Goal: Task Accomplishment & Management: Complete application form

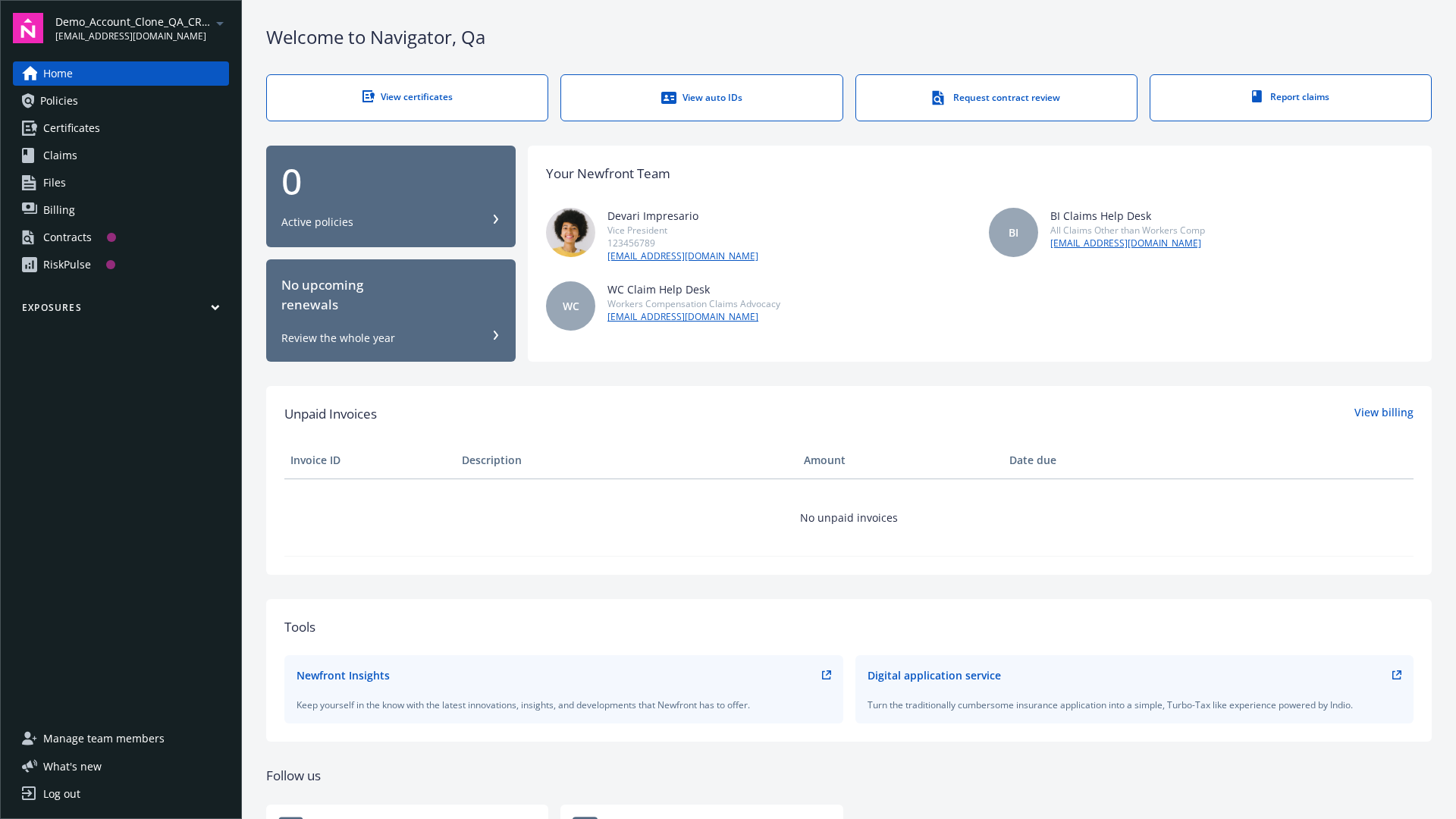
click at [141, 28] on span "Demo_Account_Clone_QA_CR_Tests_Prospect" at bounding box center [134, 21] width 156 height 16
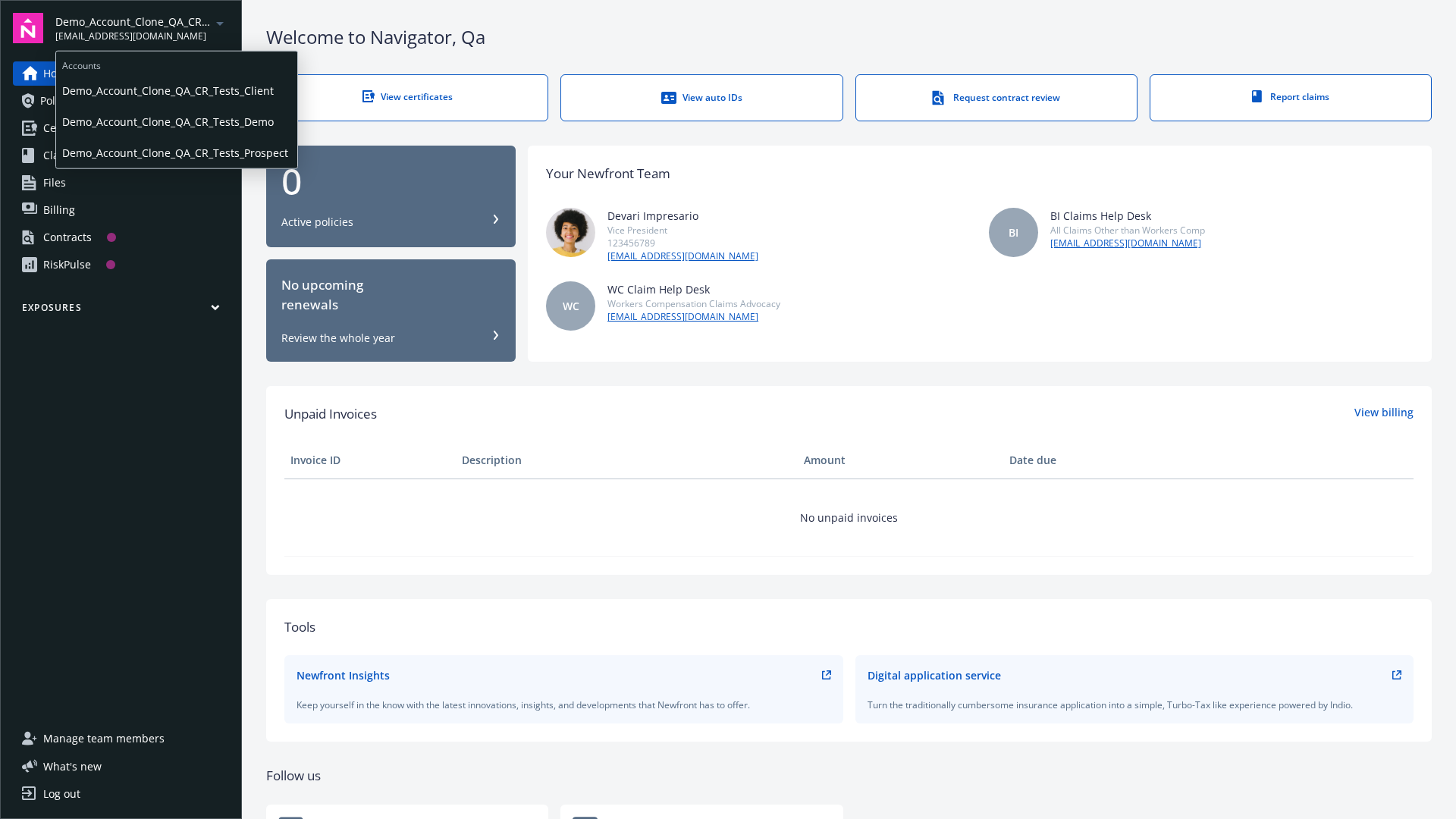
click at [175, 90] on span "Demo_Account_Clone_QA_CR_Tests_Client" at bounding box center [177, 90] width 229 height 31
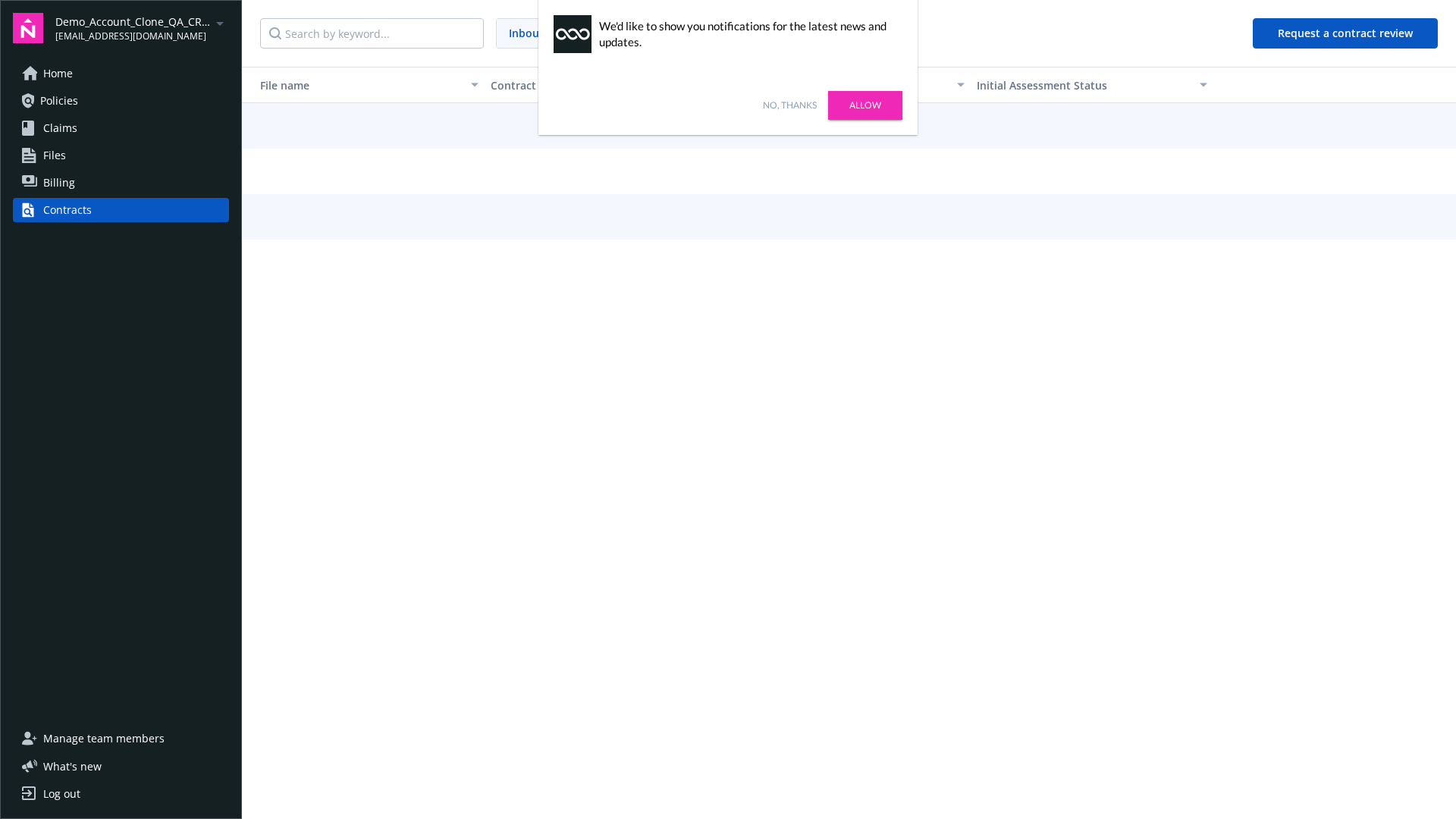
click at [790, 106] on link "No, thanks" at bounding box center [790, 106] width 54 height 13
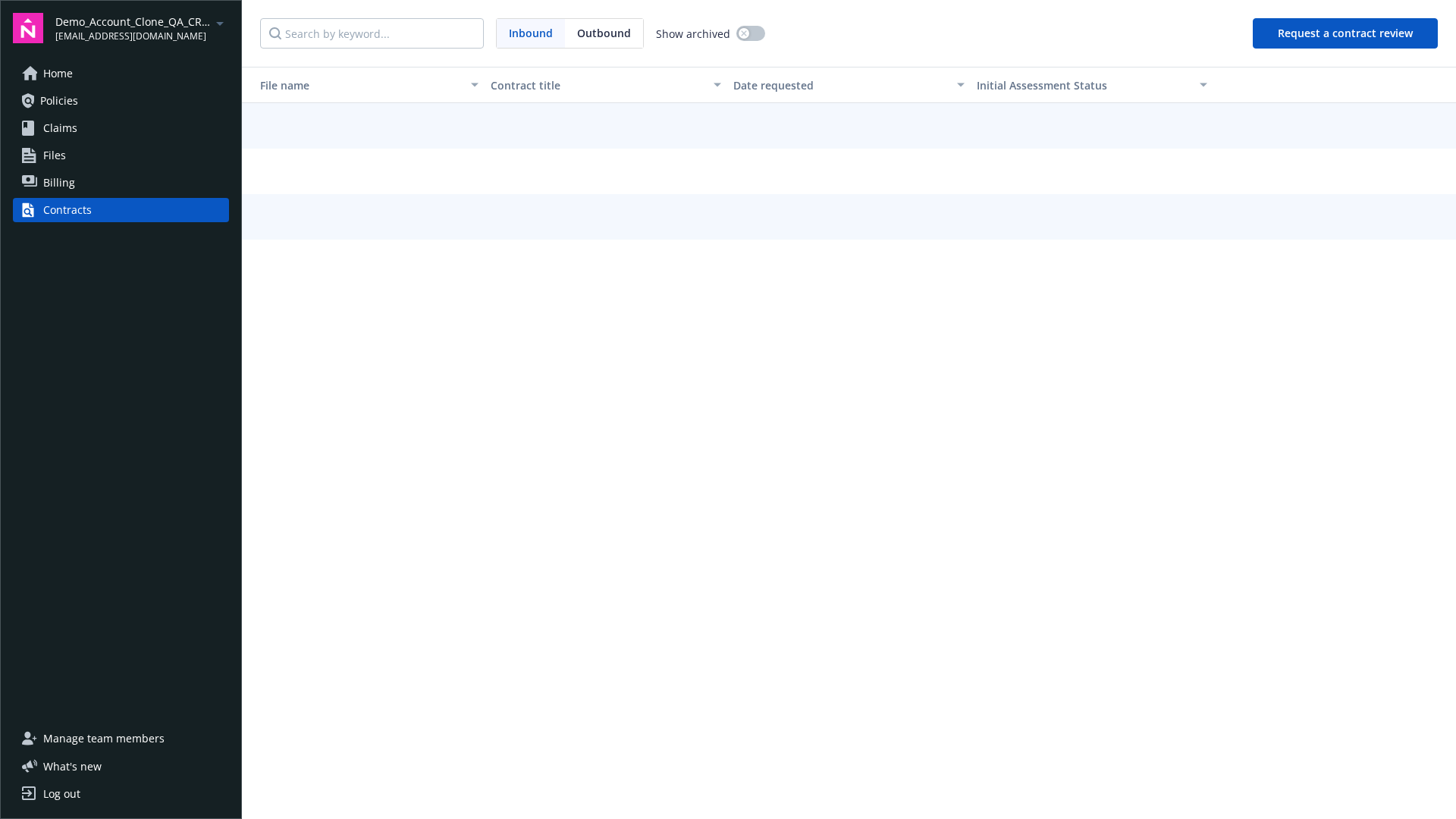
click at [1346, 34] on button "Request a contract review" at bounding box center [1345, 34] width 185 height 31
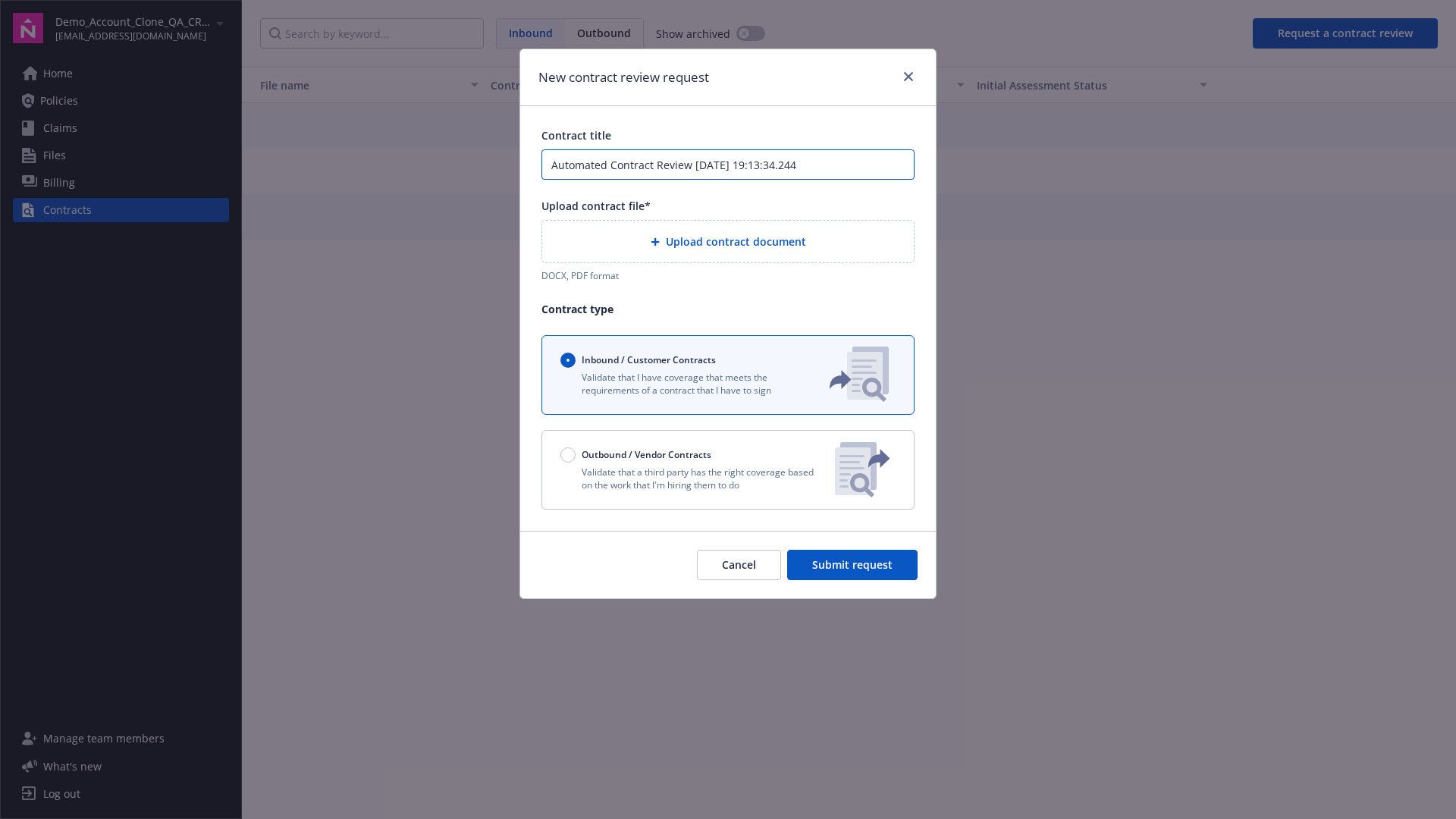
type input "Automated Contract Review [DATE] 19:13:34.244"
click at [728, 469] on p "Validate that a third party has the right coverage based on the work that I'm h…" at bounding box center [691, 478] width 263 height 26
radio input "false"
radio input "true"
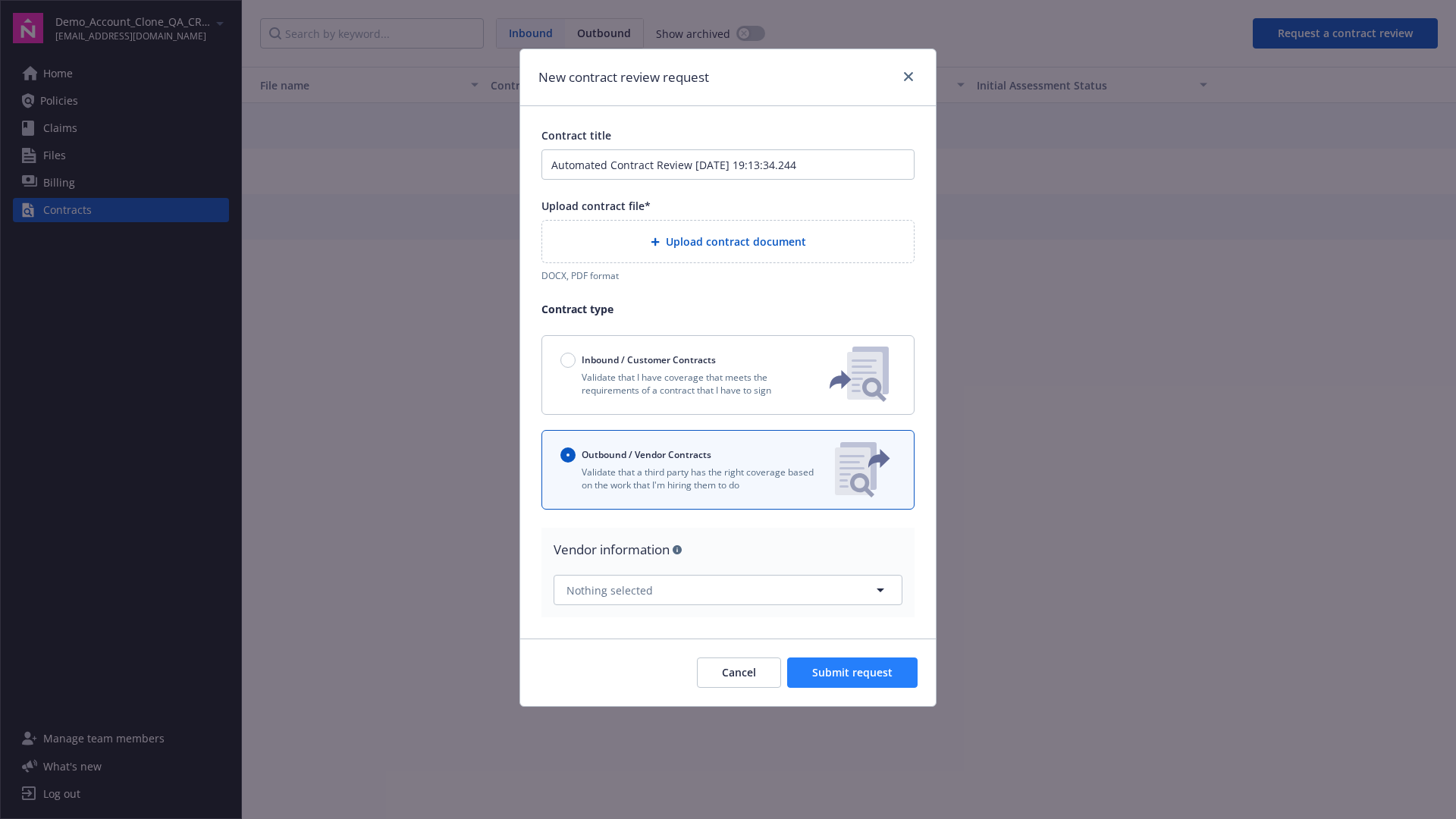
click at [853, 665] on span "Submit request" at bounding box center [853, 672] width 81 height 14
